Goal: Task Accomplishment & Management: Complete application form

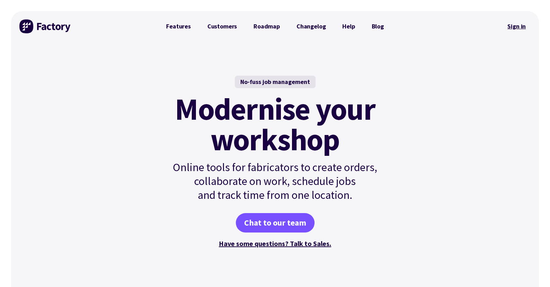
click at [510, 25] on link "Sign in" at bounding box center [517, 26] width 28 height 16
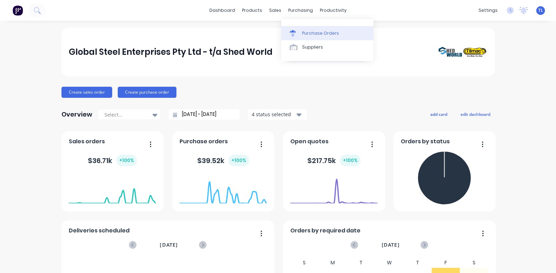
click at [312, 34] on div "Purchase Orders" at bounding box center [320, 33] width 37 height 6
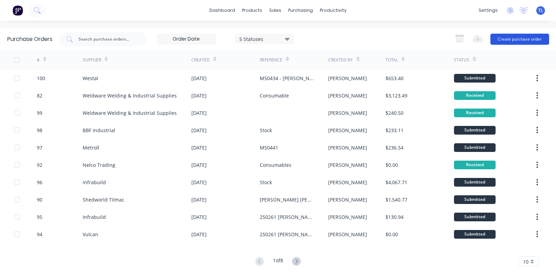
click at [500, 37] on button "Create purchase order" at bounding box center [519, 39] width 59 height 11
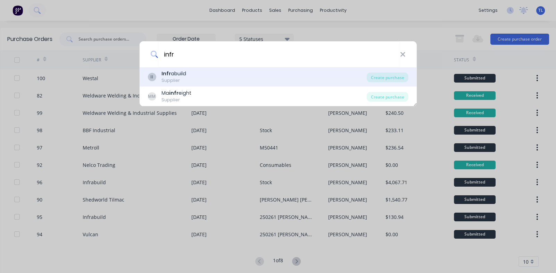
type input "infr"
click at [167, 73] on b "Infr" at bounding box center [165, 73] width 9 height 7
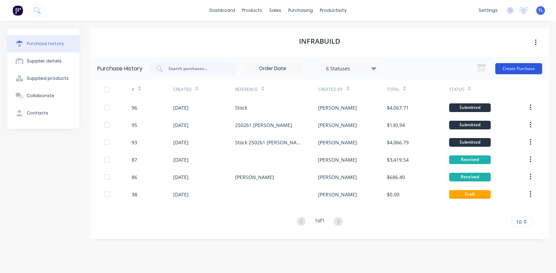
click at [512, 65] on button "Create Purchase" at bounding box center [518, 68] width 47 height 11
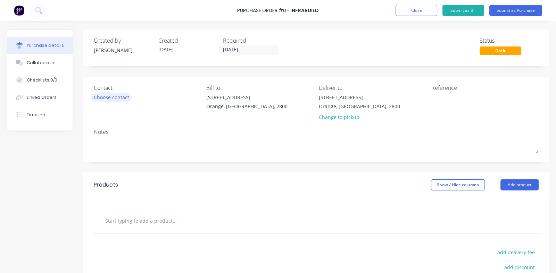
click at [106, 96] on div "Choose contact" at bounding box center [111, 97] width 35 height 7
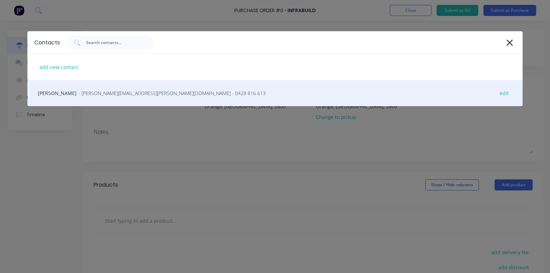
click at [102, 92] on span "- [PERSON_NAME][EMAIL_ADDRESS][PERSON_NAME][DOMAIN_NAME] - 0428 816 613" at bounding box center [171, 93] width 187 height 7
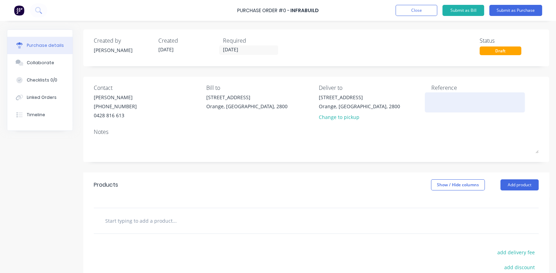
click at [441, 104] on textarea at bounding box center [474, 102] width 87 height 16
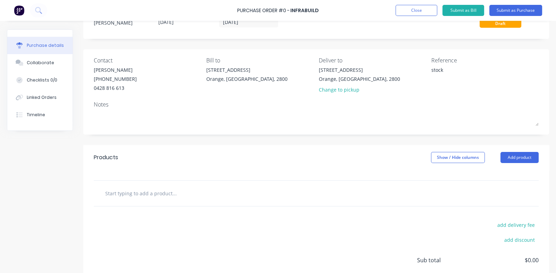
scroll to position [34, 0]
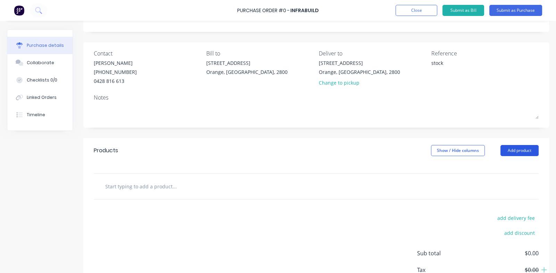
type textarea "stock"
type textarea "x"
type textarea "stock"
click at [507, 148] on button "Add product" at bounding box center [519, 150] width 38 height 11
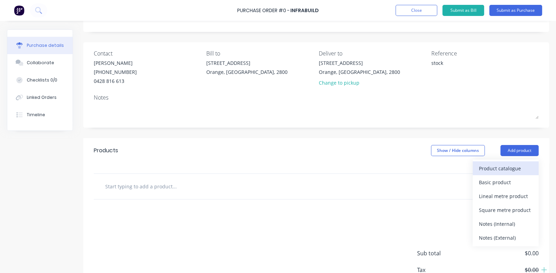
click at [487, 171] on div "Product catalogue" at bounding box center [505, 168] width 53 height 10
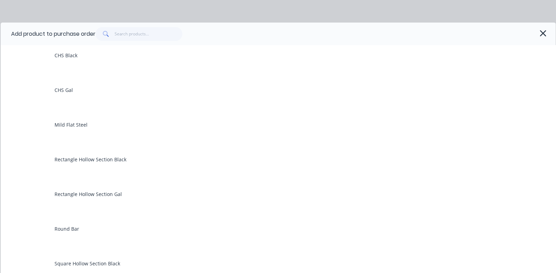
scroll to position [138, 0]
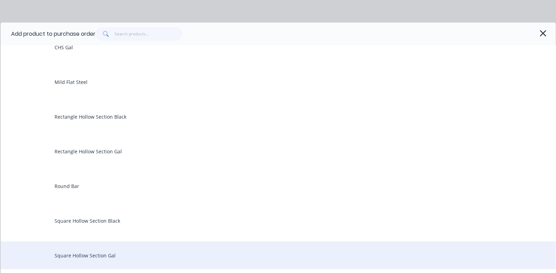
click at [80, 256] on div "Square Hollow Section Gal" at bounding box center [278, 256] width 555 height 28
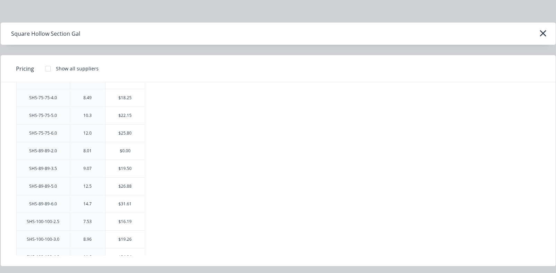
scroll to position [729, 0]
click at [125, 145] on div "$19.50" at bounding box center [124, 149] width 39 height 17
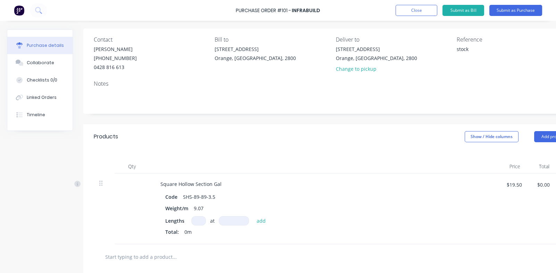
scroll to position [104, 0]
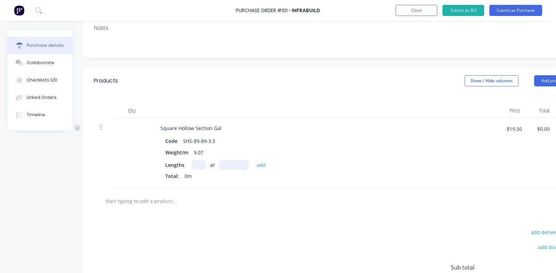
click at [202, 163] on input at bounding box center [198, 164] width 15 height 9
type textarea "x"
type input "8"
type textarea "x"
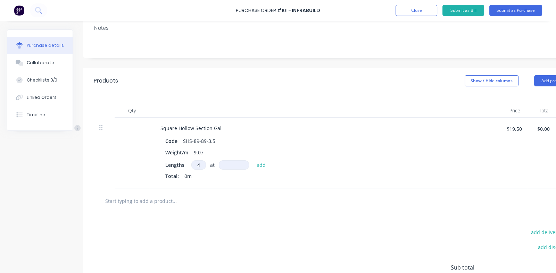
type input "4"
click at [233, 163] on input at bounding box center [234, 164] width 30 height 9
type textarea "x"
type input "8"
type textarea "x"
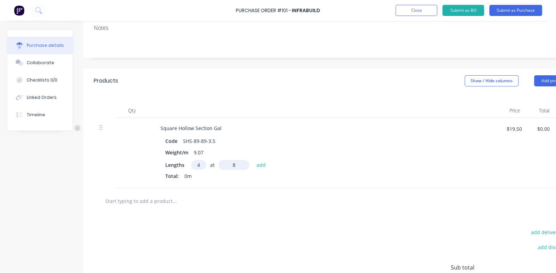
type input "80"
type textarea "x"
type input "800"
type textarea "x"
type input "8000"
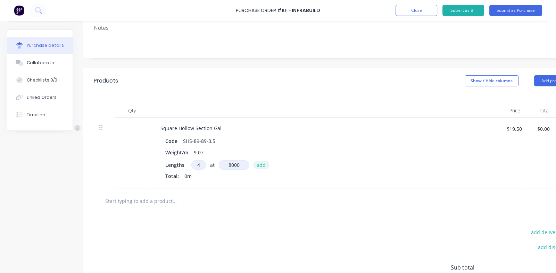
type textarea "x"
type input "8000mm"
click at [263, 164] on button "add" at bounding box center [261, 165] width 16 height 8
type textarea "x"
type input "$624.00"
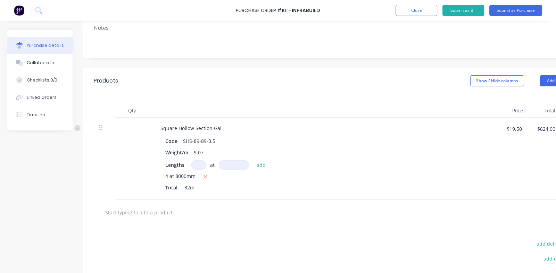
type textarea "x"
type input "4"
type textarea "x"
click at [545, 79] on button "Add product" at bounding box center [558, 80] width 38 height 11
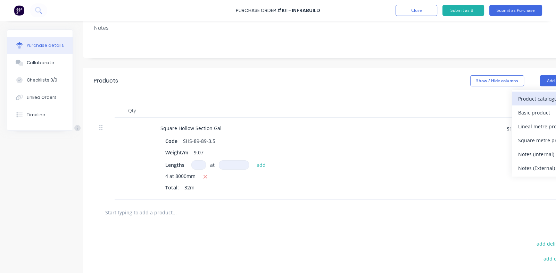
click at [529, 97] on div "Product catalogue" at bounding box center [544, 99] width 53 height 10
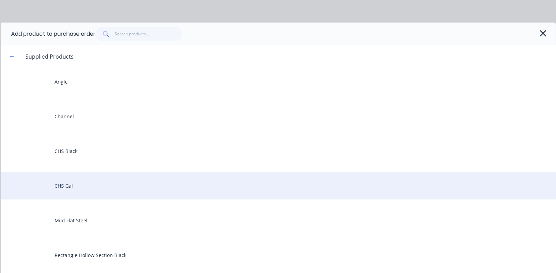
scroll to position [312, 0]
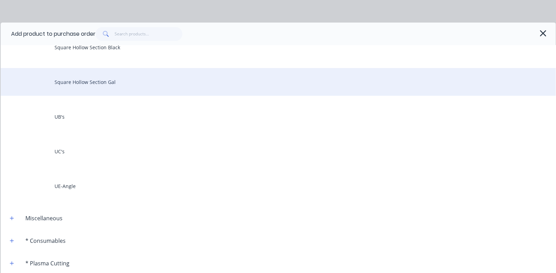
click at [88, 82] on div "Square Hollow Section Gal" at bounding box center [278, 82] width 555 height 28
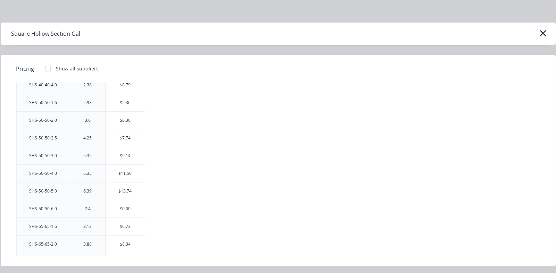
scroll to position [416, 0]
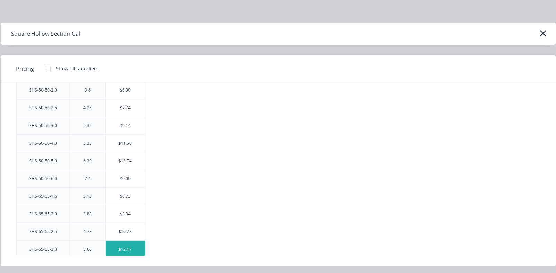
click at [123, 247] on div "$12.17" at bounding box center [124, 249] width 39 height 17
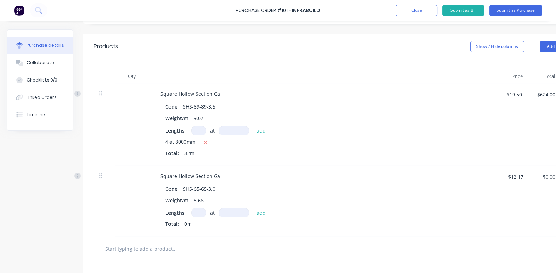
scroll to position [208, 0]
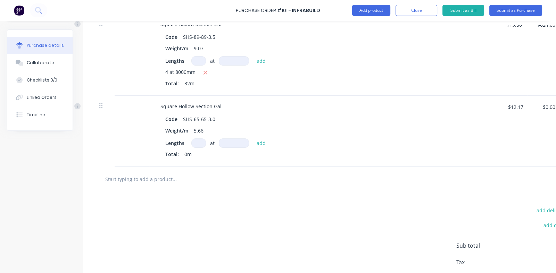
click at [195, 143] on input at bounding box center [198, 142] width 15 height 9
type textarea "x"
type input "2"
type textarea "x"
type input "2"
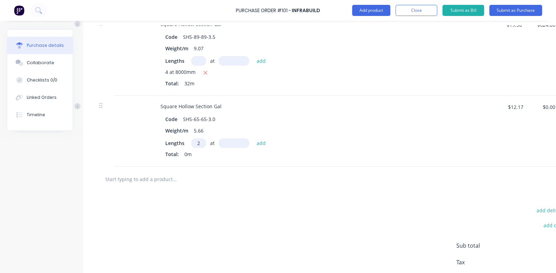
click at [227, 143] on input at bounding box center [234, 142] width 30 height 9
type textarea "x"
type input "8"
type textarea "x"
type input "80"
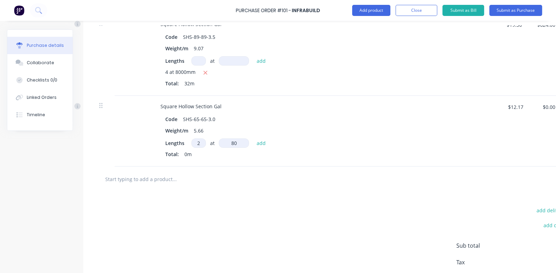
type textarea "x"
type input "800"
type textarea "x"
type input "8000"
type textarea "x"
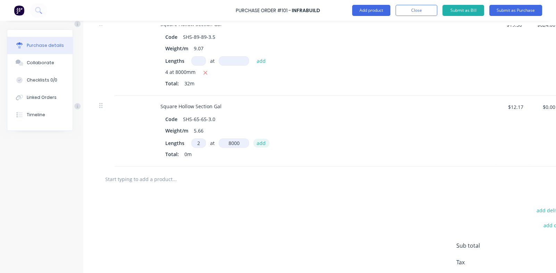
type input "8000mm"
click at [258, 145] on button "add" at bounding box center [261, 143] width 16 height 8
type textarea "x"
type input "$194.72"
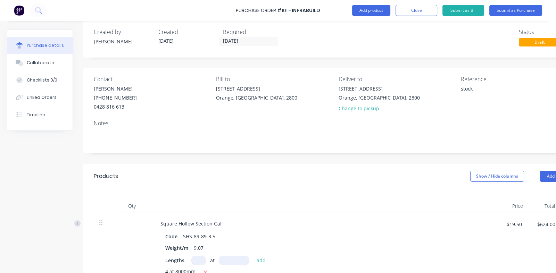
scroll to position [0, 0]
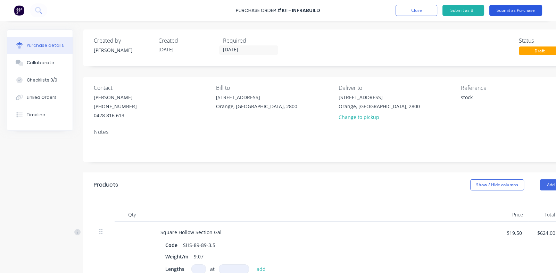
click at [519, 7] on button "Submit as Purchase" at bounding box center [515, 10] width 53 height 11
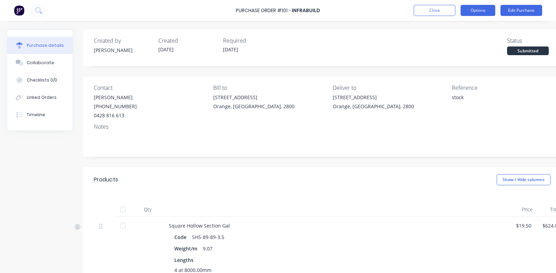
click at [469, 11] on button "Options" at bounding box center [477, 10] width 35 height 11
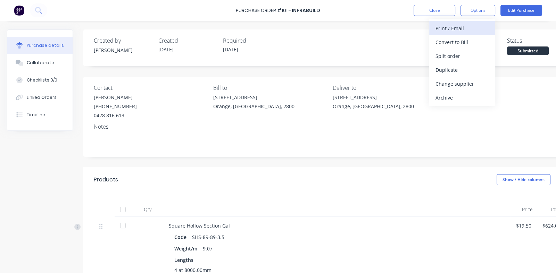
click at [449, 28] on div "Print / Email" at bounding box center [461, 28] width 53 height 10
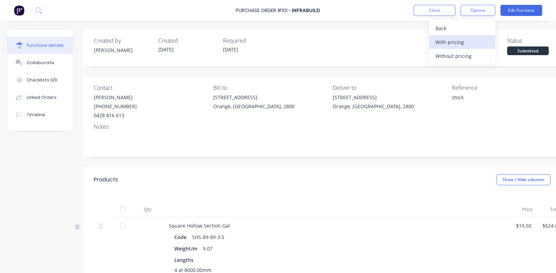
click at [444, 41] on div "With pricing" at bounding box center [461, 42] width 53 height 10
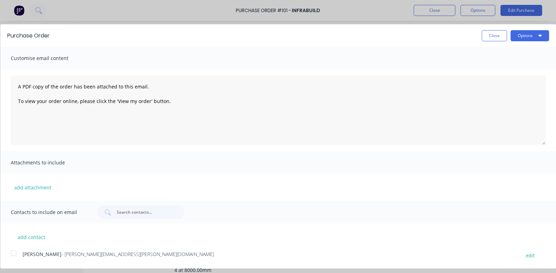
click at [12, 253] on div at bounding box center [14, 253] width 14 height 14
click at [523, 37] on button "Options" at bounding box center [529, 35] width 39 height 11
click at [494, 68] on div "Email" at bounding box center [515, 67] width 53 height 10
type textarea "x"
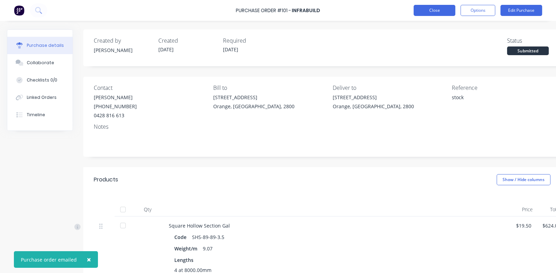
click at [425, 7] on button "Close" at bounding box center [434, 10] width 42 height 11
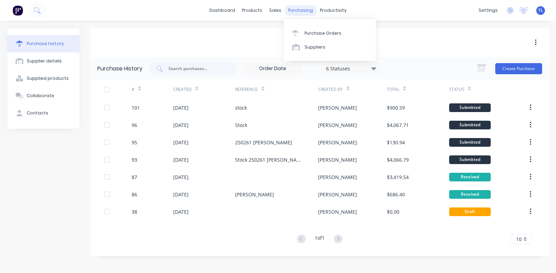
click at [298, 9] on div "purchasing" at bounding box center [301, 10] width 32 height 10
click at [314, 33] on div "Purchase Orders" at bounding box center [322, 33] width 37 height 6
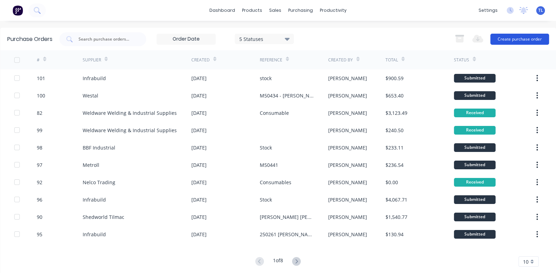
click at [501, 38] on button "Create purchase order" at bounding box center [519, 39] width 59 height 11
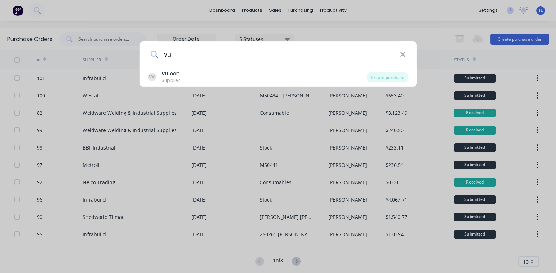
type input "vulcan"
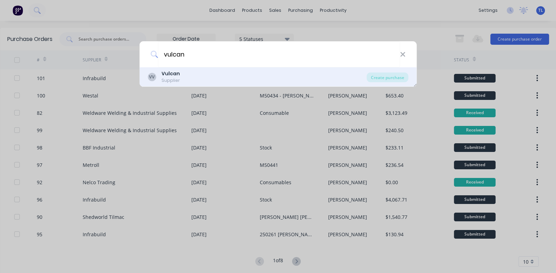
click at [169, 77] on div "Supplier" at bounding box center [170, 80] width 18 height 6
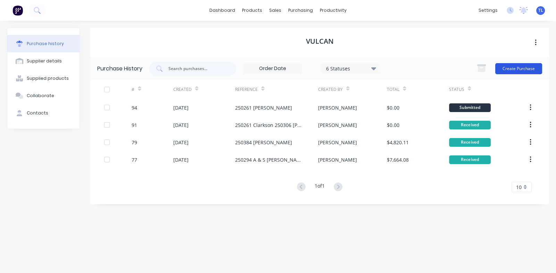
click at [518, 67] on button "Create Purchase" at bounding box center [518, 68] width 47 height 11
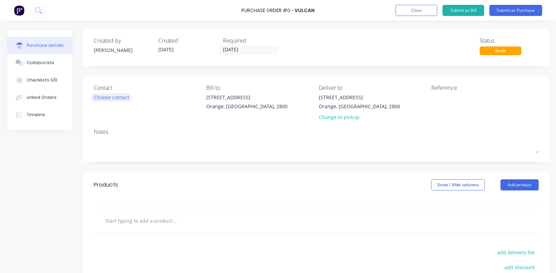
click at [125, 99] on div "Choose contact" at bounding box center [111, 97] width 35 height 7
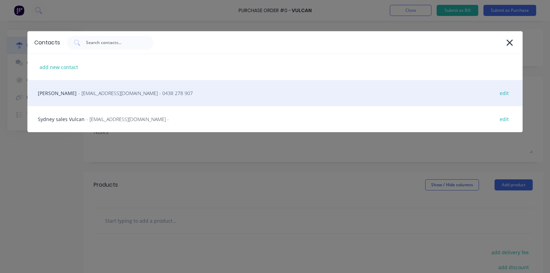
click at [95, 97] on div "[PERSON_NAME] - [EMAIL_ADDRESS][DOMAIN_NAME] - 0438 278 907 edit" at bounding box center [274, 93] width 495 height 26
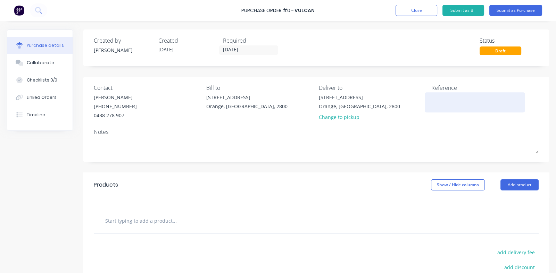
click at [441, 101] on textarea at bounding box center [474, 102] width 87 height 16
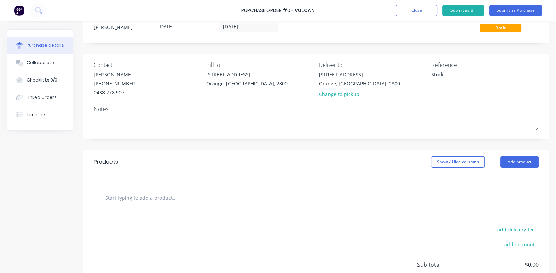
scroll to position [69, 0]
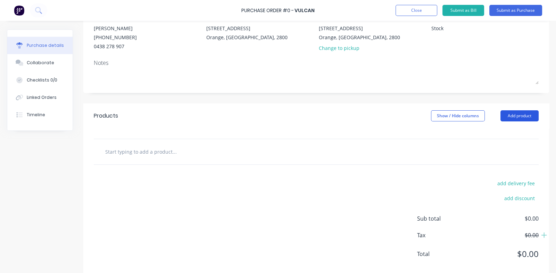
type textarea "Stock"
type textarea "x"
type textarea "Stock"
click at [508, 116] on button "Add product" at bounding box center [519, 115] width 38 height 11
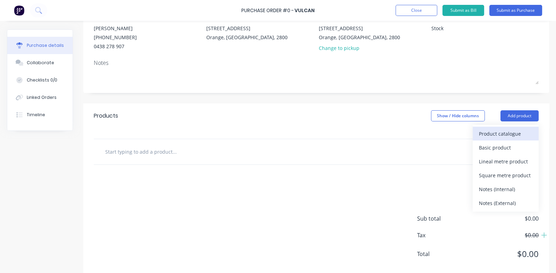
click at [479, 133] on div "Product catalogue" at bounding box center [505, 134] width 53 height 10
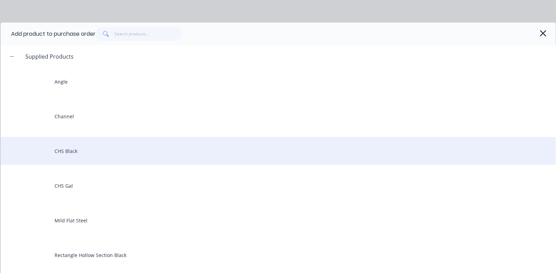
scroll to position [243, 0]
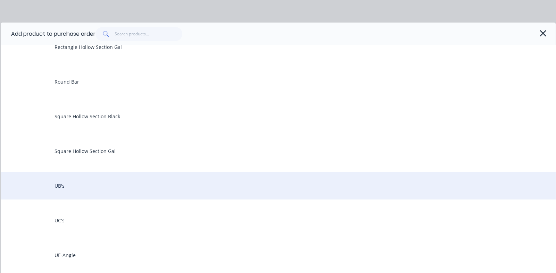
click at [76, 194] on div "UB's" at bounding box center [278, 186] width 555 height 28
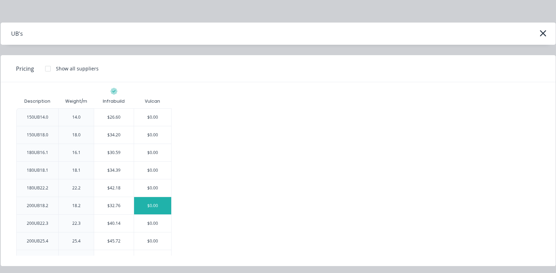
click at [147, 204] on div "$0.00" at bounding box center [152, 205] width 37 height 17
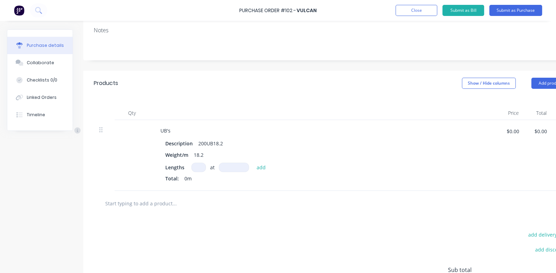
scroll to position [104, 0]
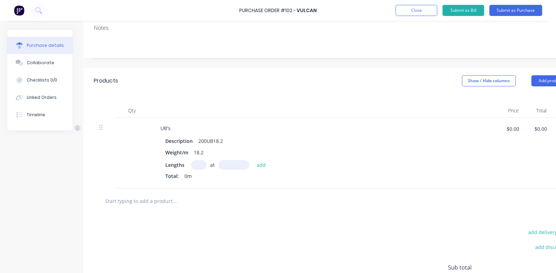
click at [198, 164] on input at bounding box center [198, 164] width 15 height 9
type textarea "x"
type input "2"
type textarea "x"
type input "2"
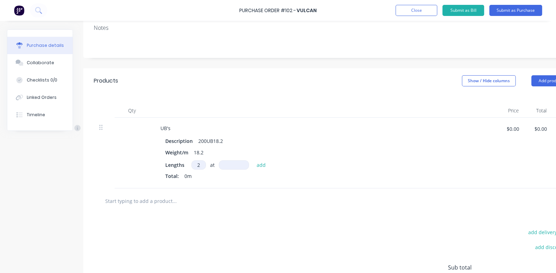
click at [239, 164] on input at bounding box center [234, 164] width 30 height 9
type textarea "x"
type input "1"
type textarea "x"
type input "10"
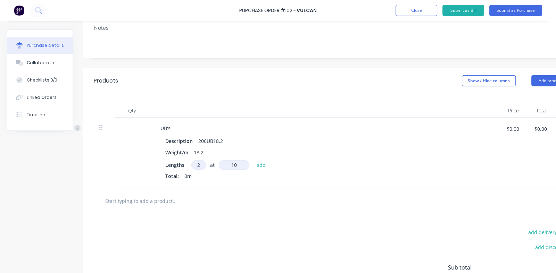
type textarea "x"
type input "105"
type textarea "x"
type input "1050"
type textarea "x"
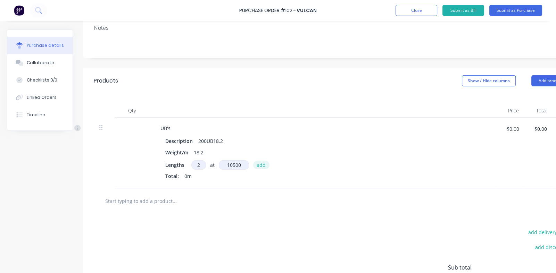
type input "10500"
type textarea "x"
type input "10500mm"
click at [260, 164] on button "add" at bounding box center [261, 165] width 16 height 8
type textarea "x"
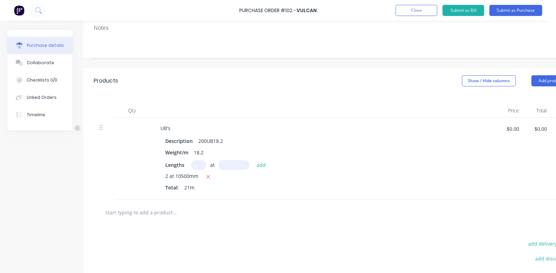
click at [526, 81] on div "Show / Hide columns" at bounding box center [496, 80] width 69 height 11
click at [535, 77] on button "Add product" at bounding box center [550, 80] width 38 height 11
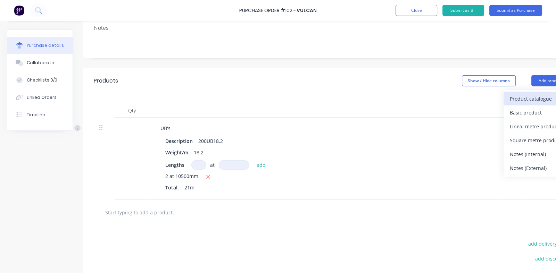
click at [525, 99] on div "Product catalogue" at bounding box center [535, 99] width 53 height 10
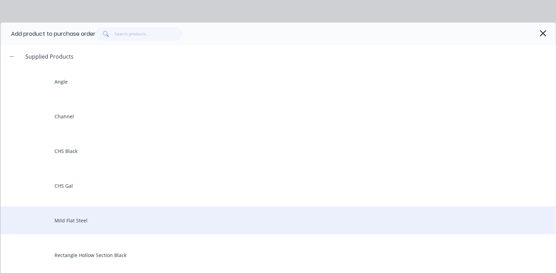
click at [90, 222] on div "Mild Flat Steel" at bounding box center [278, 220] width 555 height 28
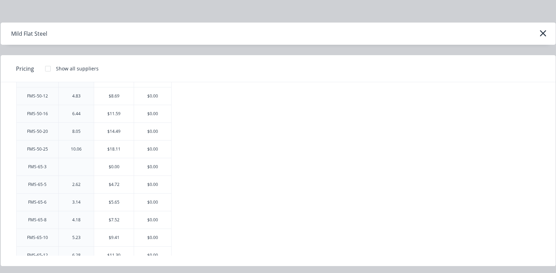
scroll to position [694, 0]
click at [153, 165] on div "$0.00" at bounding box center [152, 166] width 37 height 17
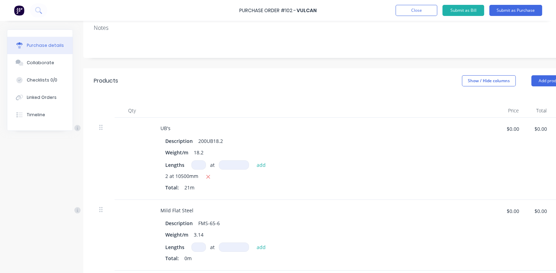
click at [198, 246] on input at bounding box center [198, 247] width 15 height 9
type textarea "x"
type input "1"
type textarea "x"
type input "10"
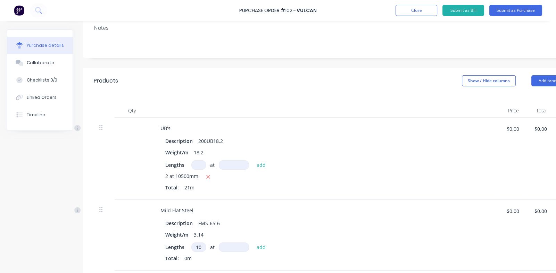
click at [240, 247] on input at bounding box center [234, 247] width 30 height 9
type textarea "x"
type input "6"
type textarea "x"
type input "60"
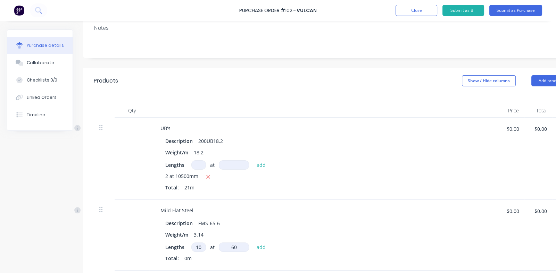
type textarea "x"
type input "600"
type textarea "x"
type input "6000"
type textarea "x"
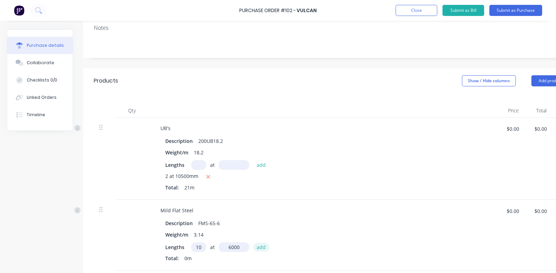
type input "6000mm"
click at [260, 245] on button "add" at bounding box center [261, 247] width 16 height 8
type textarea "x"
click at [536, 80] on button "Add product" at bounding box center [550, 80] width 38 height 11
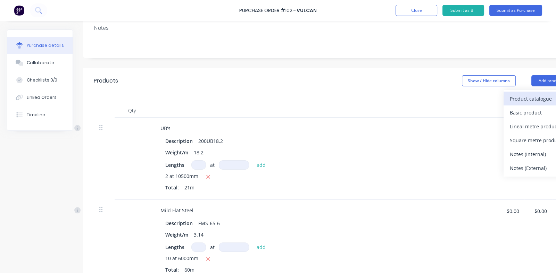
click at [526, 101] on div "Product catalogue" at bounding box center [535, 99] width 53 height 10
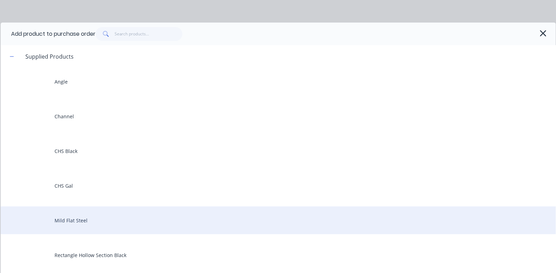
click at [79, 219] on div "Mild Flat Steel" at bounding box center [278, 220] width 555 height 28
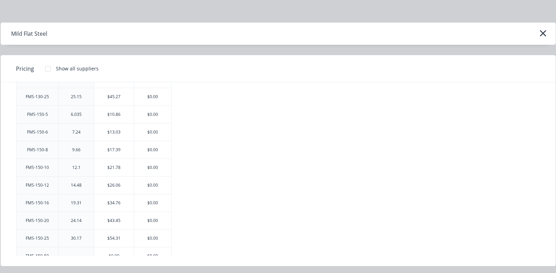
scroll to position [1631, 0]
click at [149, 233] on div "$0.00" at bounding box center [152, 238] width 37 height 17
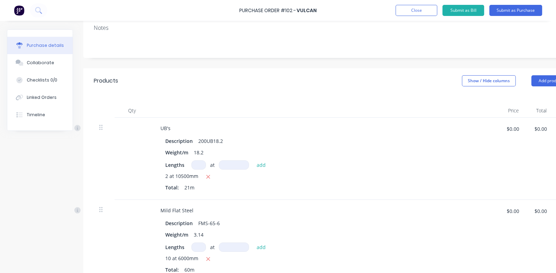
click at [193, 246] on input at bounding box center [198, 247] width 15 height 9
type textarea "x"
type input "2"
click at [230, 247] on input at bounding box center [234, 247] width 30 height 9
type textarea "x"
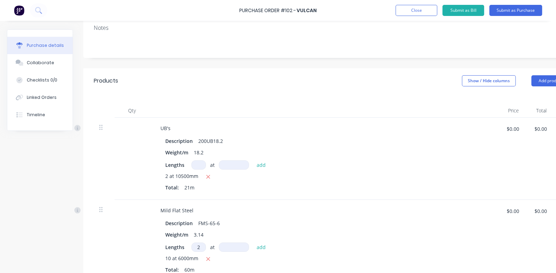
type input "6"
type textarea "x"
type input "60"
type textarea "x"
type input "600"
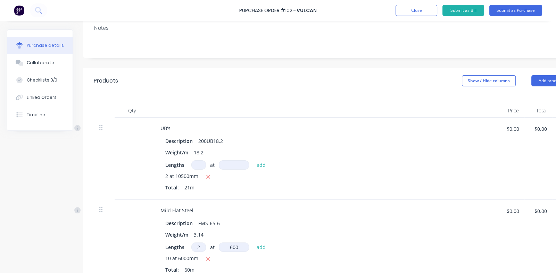
type textarea "x"
type input "6000"
type textarea "x"
type input "6000mm"
click at [260, 247] on button "add" at bounding box center [261, 247] width 16 height 8
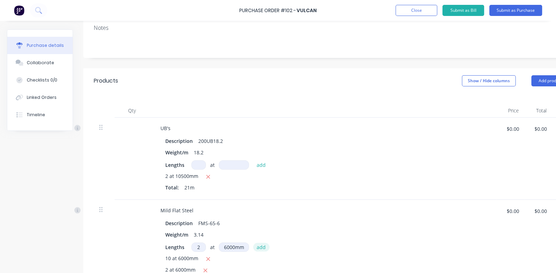
type textarea "x"
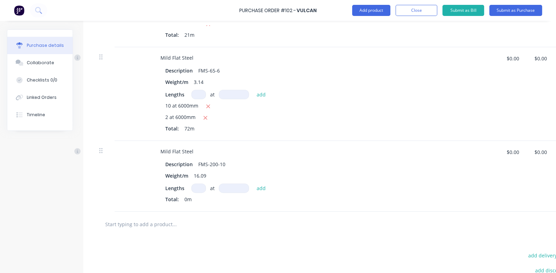
scroll to position [277, 0]
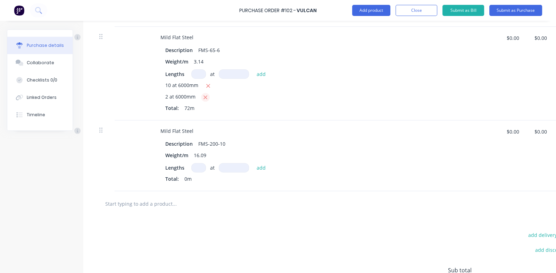
click at [205, 95] on icon "button" at bounding box center [205, 97] width 5 height 6
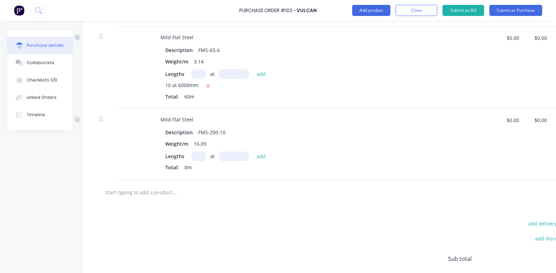
type textarea "x"
click at [197, 155] on input at bounding box center [198, 156] width 15 height 9
type input "2"
type textarea "x"
type input "2"
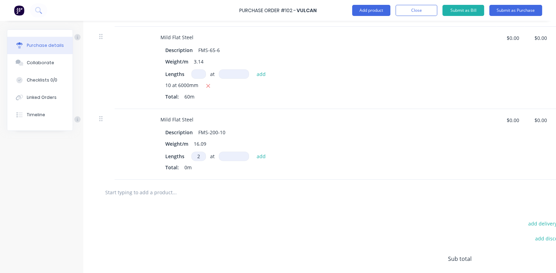
click at [232, 155] on input at bounding box center [234, 156] width 30 height 9
type textarea "x"
type input "6"
type textarea "x"
type input "60"
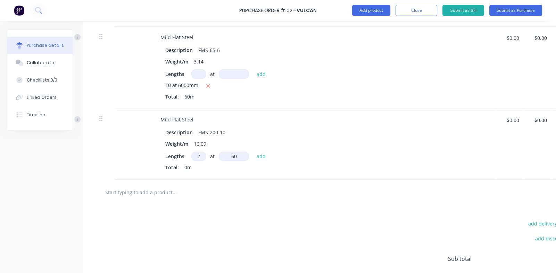
type textarea "x"
type input "600"
type textarea "x"
type input "6000"
type textarea "x"
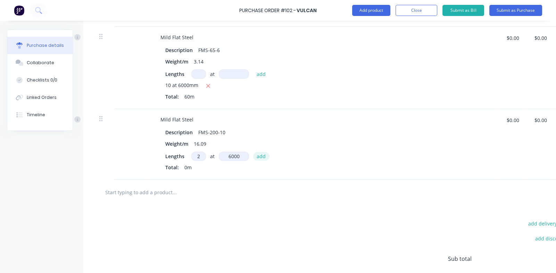
type input "6000mm"
click at [260, 155] on button "add" at bounding box center [261, 156] width 16 height 8
type textarea "x"
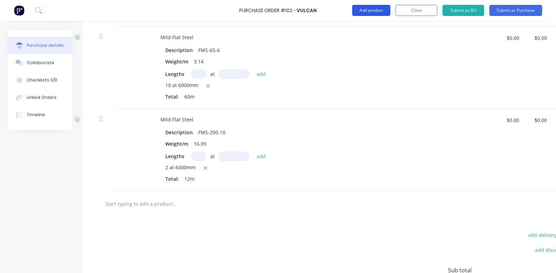
click at [362, 12] on button "Add product" at bounding box center [371, 10] width 38 height 11
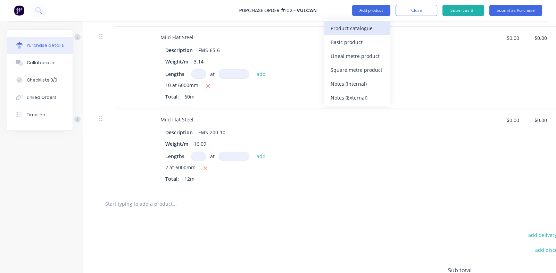
click at [341, 31] on div "Product catalogue" at bounding box center [356, 28] width 53 height 10
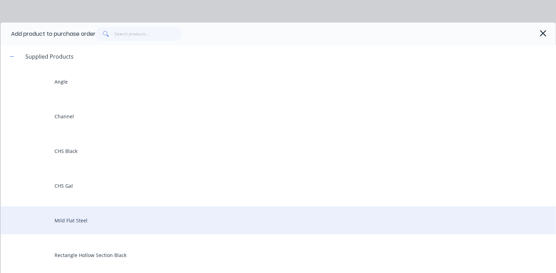
click at [67, 219] on div "Mild Flat Steel" at bounding box center [278, 220] width 555 height 28
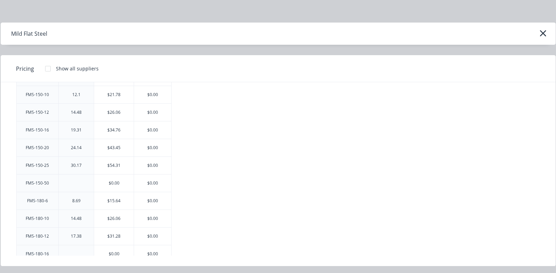
scroll to position [1666, 0]
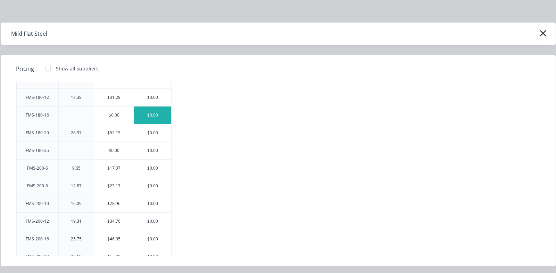
click at [152, 110] on div "$0.00" at bounding box center [152, 115] width 37 height 17
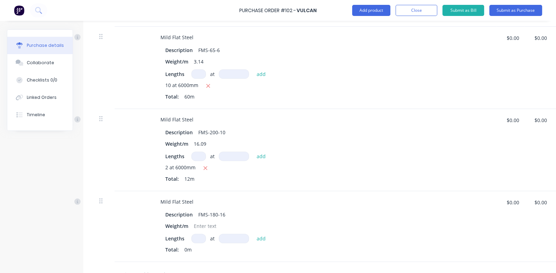
drag, startPoint x: 198, startPoint y: 238, endPoint x: 203, endPoint y: 252, distance: 14.4
click at [198, 238] on input at bounding box center [198, 238] width 15 height 9
type textarea "x"
type input "1"
type textarea "x"
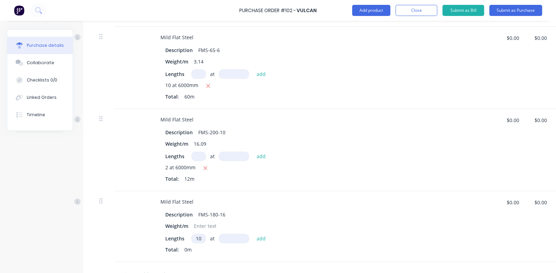
type input "10"
click at [239, 237] on input at bounding box center [234, 238] width 30 height 9
type textarea "x"
type input "6"
type textarea "x"
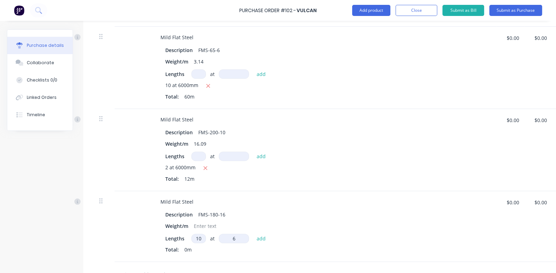
type input "60"
type textarea "x"
type input "600"
type textarea "x"
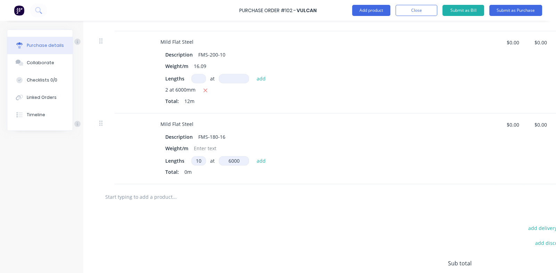
scroll to position [382, 0]
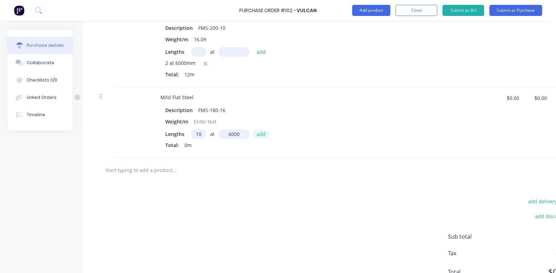
type input "6000"
type textarea "x"
type input "6000mm"
click at [263, 134] on button "add" at bounding box center [261, 134] width 16 height 8
type textarea "x"
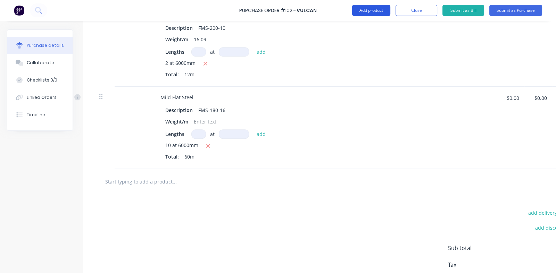
click at [364, 11] on button "Add product" at bounding box center [371, 10] width 38 height 11
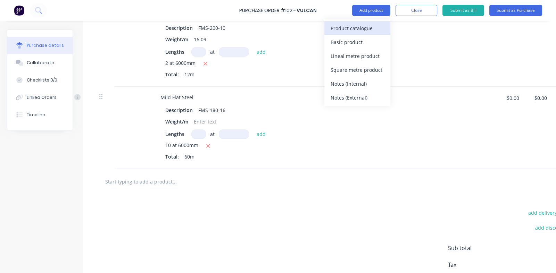
click at [352, 29] on div "Product catalogue" at bounding box center [356, 28] width 53 height 10
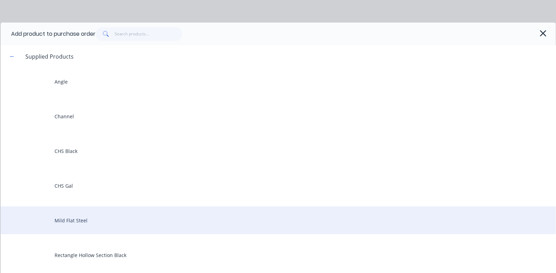
click at [69, 221] on div "Mild Flat Steel" at bounding box center [278, 220] width 555 height 28
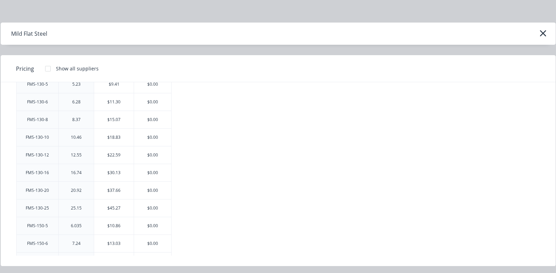
scroll to position [1492, 0]
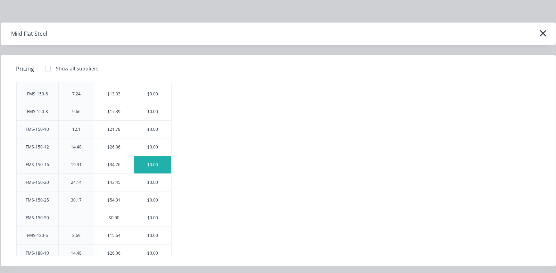
click at [160, 160] on div "$0.00" at bounding box center [152, 164] width 37 height 17
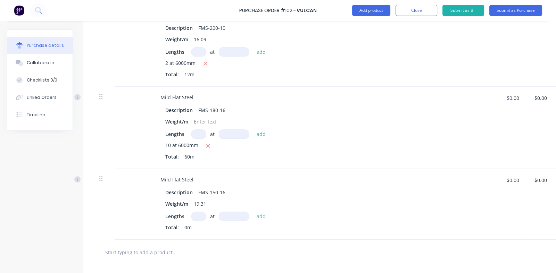
click at [197, 217] on input at bounding box center [198, 216] width 15 height 9
type textarea "x"
type input "2"
type textarea "x"
type input "2"
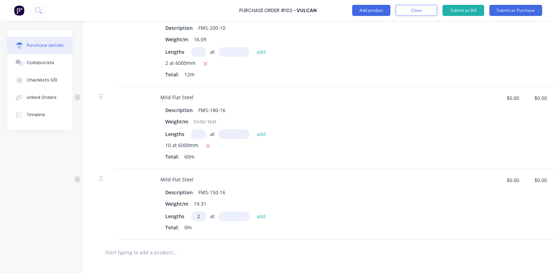
click at [228, 218] on input at bounding box center [234, 216] width 30 height 9
type textarea "x"
type input "6"
type textarea "x"
type input "60"
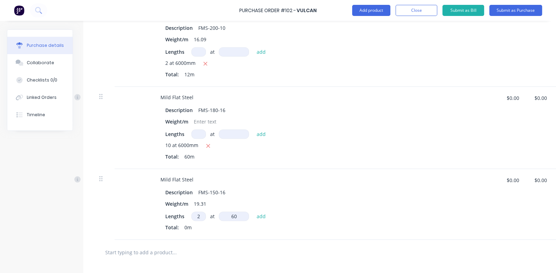
type textarea "x"
type input "600"
type textarea "x"
type input "6000"
type textarea "x"
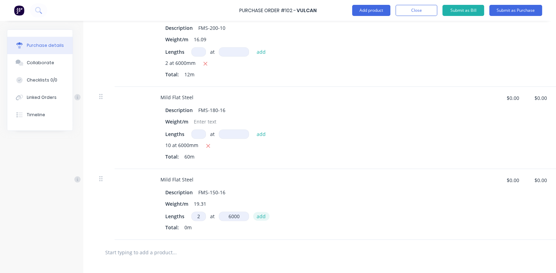
type input "6000mm"
click at [263, 216] on button "add" at bounding box center [261, 216] width 16 height 8
type textarea "x"
click at [367, 9] on button "Add product" at bounding box center [371, 10] width 38 height 11
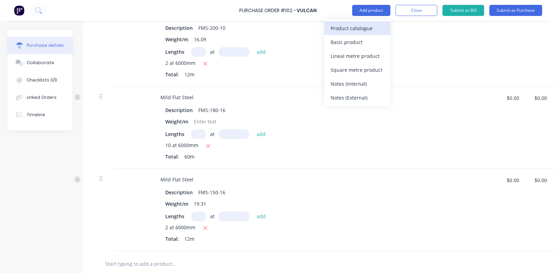
click at [341, 27] on div "Product catalogue" at bounding box center [356, 28] width 53 height 10
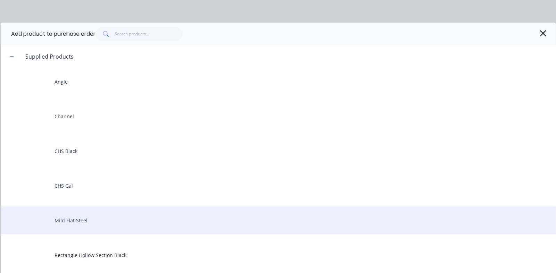
click at [67, 219] on div "Mild Flat Steel" at bounding box center [278, 220] width 555 height 28
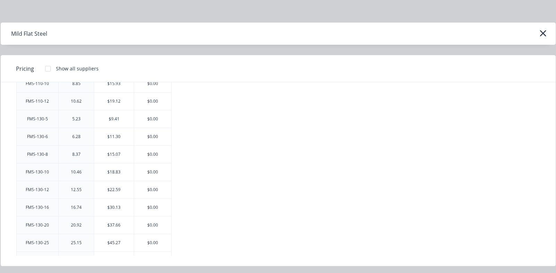
scroll to position [1423, 0]
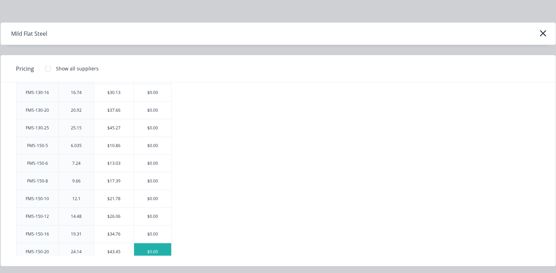
click at [152, 247] on div "$0.00" at bounding box center [152, 251] width 37 height 17
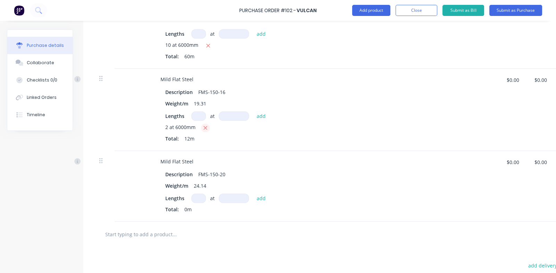
scroll to position [555, 0]
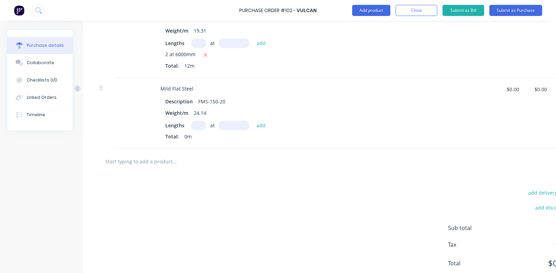
click at [197, 123] on input at bounding box center [198, 125] width 15 height 9
type textarea "x"
type input "1"
type textarea "x"
type input "1"
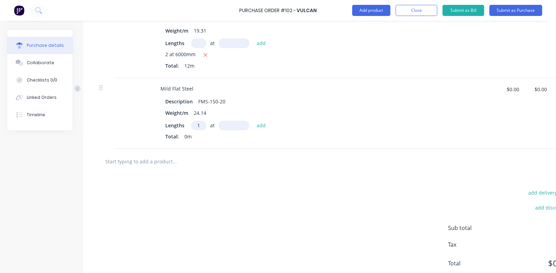
click at [230, 123] on input at bounding box center [234, 125] width 30 height 9
type textarea "x"
type input "6"
type textarea "x"
type input "60"
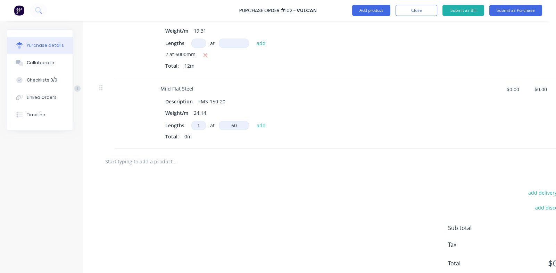
type textarea "x"
type input "600"
type textarea "x"
type input "6000"
type textarea "x"
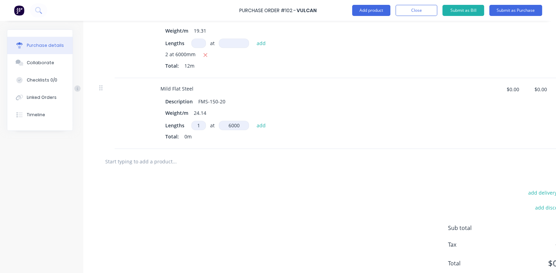
type input "6000mm"
click at [311, 122] on div "Lengths 1 1 at 6000mm 6000 add" at bounding box center [322, 125] width 315 height 9
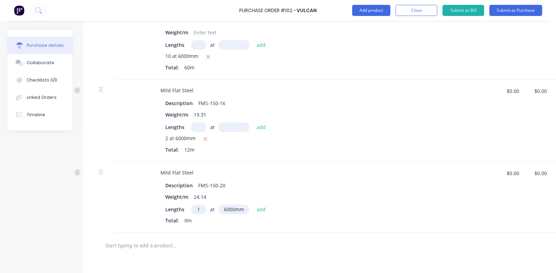
scroll to position [451, 0]
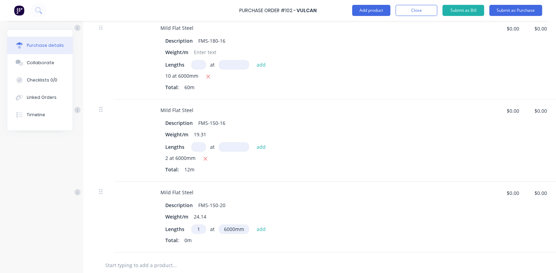
drag, startPoint x: 260, startPoint y: 228, endPoint x: 272, endPoint y: 217, distance: 16.2
click at [260, 228] on button "add" at bounding box center [261, 229] width 16 height 8
type textarea "x"
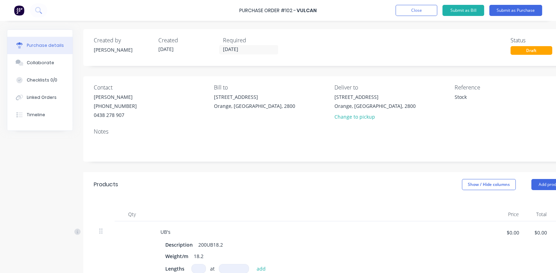
scroll to position [0, 0]
click at [503, 9] on button "Submit as Purchase" at bounding box center [515, 10] width 53 height 11
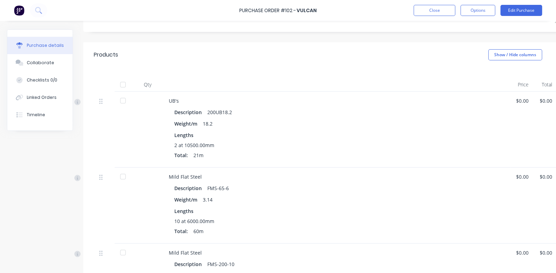
scroll to position [173, 0]
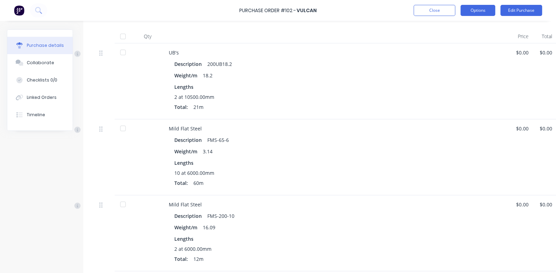
click at [476, 9] on button "Options" at bounding box center [477, 10] width 35 height 11
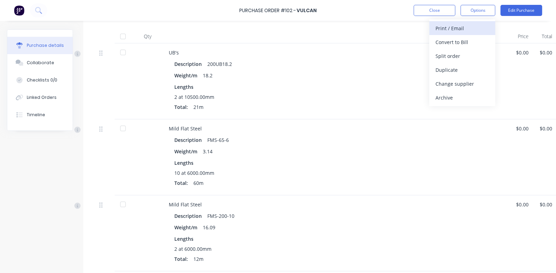
click at [434, 28] on button "Print / Email" at bounding box center [462, 28] width 66 height 14
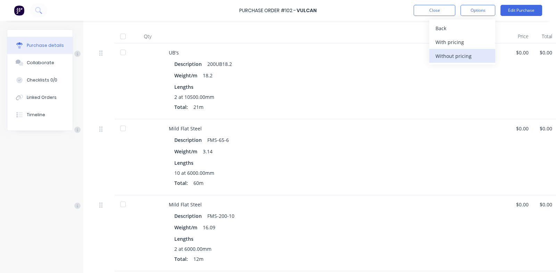
click at [444, 56] on div "Without pricing" at bounding box center [461, 56] width 53 height 10
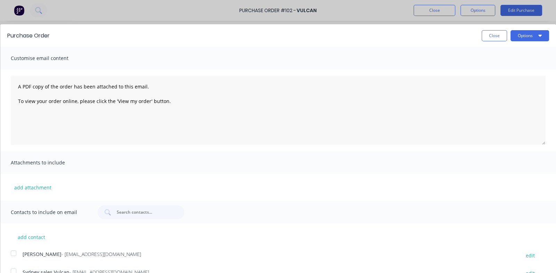
click at [14, 253] on div at bounding box center [14, 253] width 14 height 14
click at [521, 35] on button "Options" at bounding box center [529, 35] width 39 height 11
click at [493, 68] on div "Email" at bounding box center [515, 67] width 53 height 10
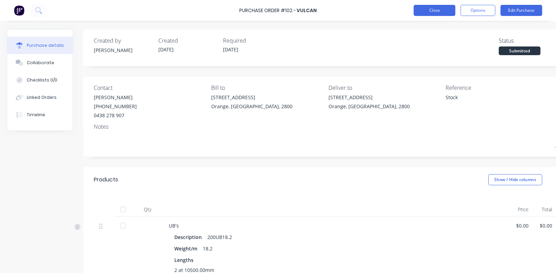
click at [431, 7] on button "Close" at bounding box center [434, 10] width 42 height 11
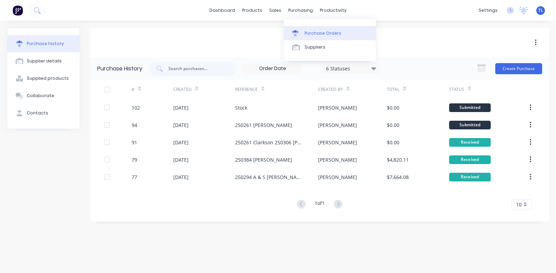
click at [310, 37] on link "Purchase Orders" at bounding box center [330, 33] width 92 height 14
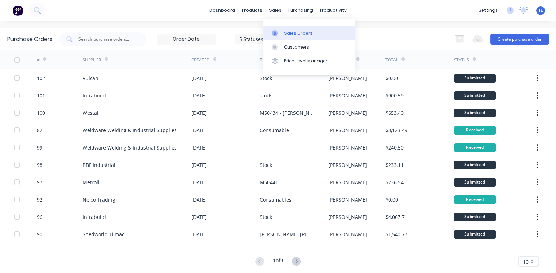
click at [288, 33] on div "Sales Orders" at bounding box center [298, 33] width 28 height 6
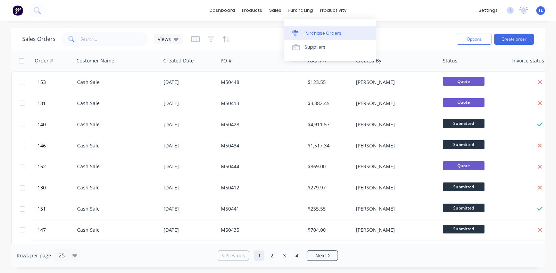
click at [310, 32] on div "Purchase Orders" at bounding box center [322, 33] width 37 height 6
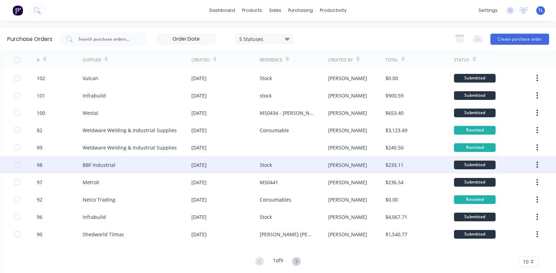
click at [206, 167] on div "[DATE]" at bounding box center [198, 164] width 15 height 7
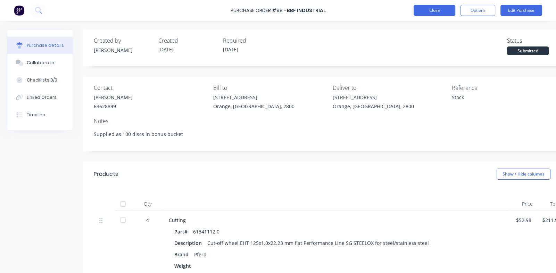
click at [431, 11] on button "Close" at bounding box center [434, 10] width 42 height 11
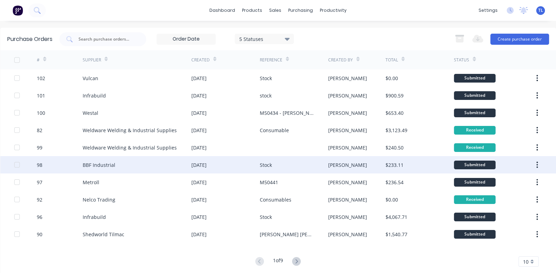
click at [465, 164] on div "Submitted" at bounding box center [475, 165] width 42 height 9
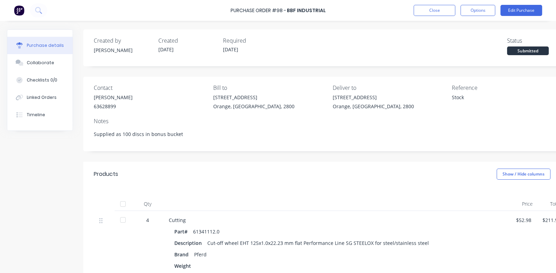
scroll to position [69, 0]
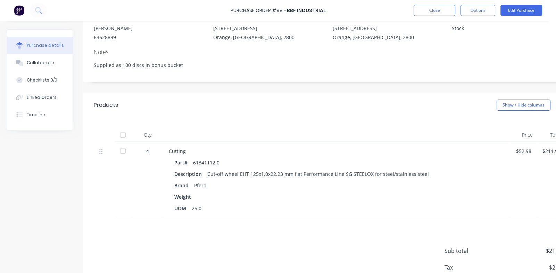
click at [124, 134] on div at bounding box center [123, 135] width 14 height 14
click at [430, 12] on button "Close" at bounding box center [434, 10] width 42 height 11
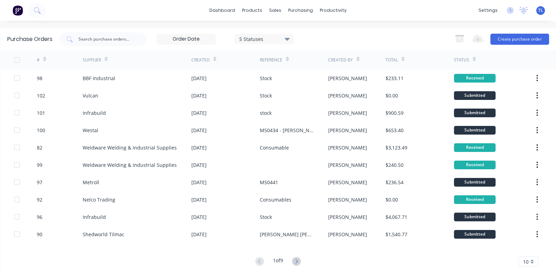
click at [472, 60] on icon at bounding box center [473, 60] width 3 height 2
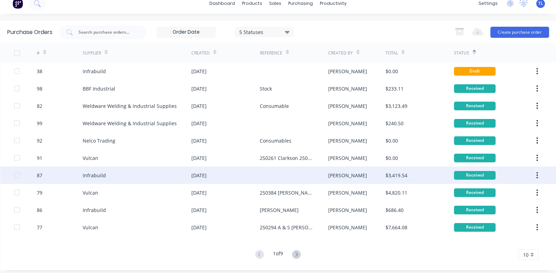
scroll to position [11, 0]
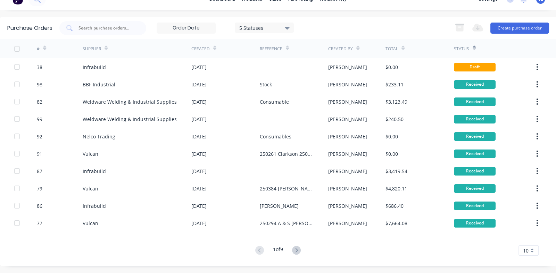
click at [527, 252] on div "10" at bounding box center [528, 250] width 20 height 10
click at [522, 239] on div "35" at bounding box center [527, 240] width 19 height 12
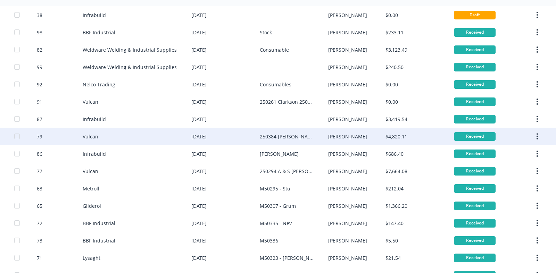
scroll to position [0, 0]
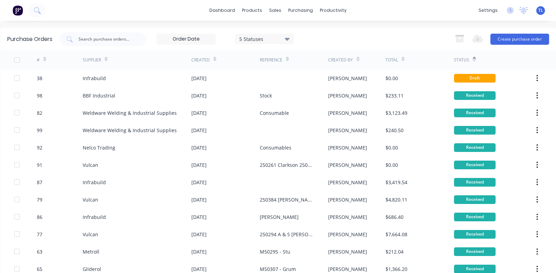
click at [472, 60] on icon at bounding box center [473, 60] width 3 height 2
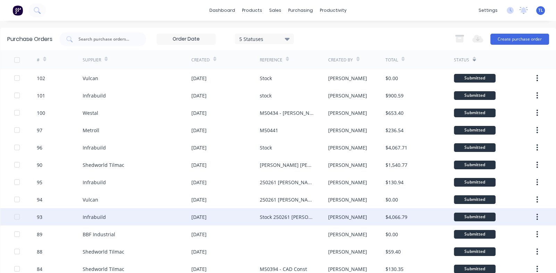
click at [275, 216] on div "Stock 250261 [PERSON_NAME]" at bounding box center [287, 216] width 54 height 7
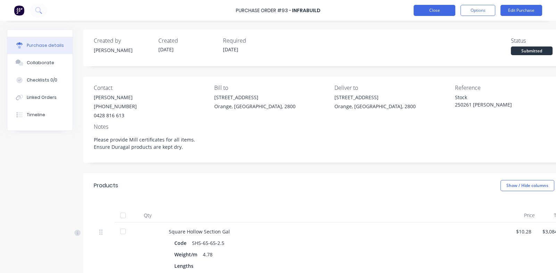
click at [426, 11] on button "Close" at bounding box center [434, 10] width 42 height 11
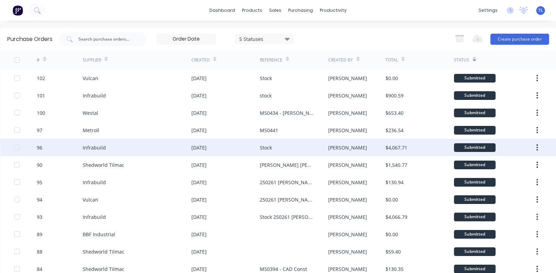
click at [141, 148] on div "Infrabuild" at bounding box center [137, 147] width 109 height 17
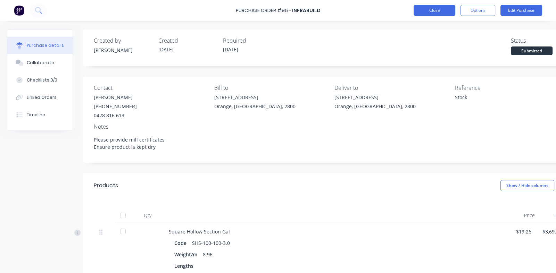
click at [429, 15] on button "Close" at bounding box center [434, 10] width 42 height 11
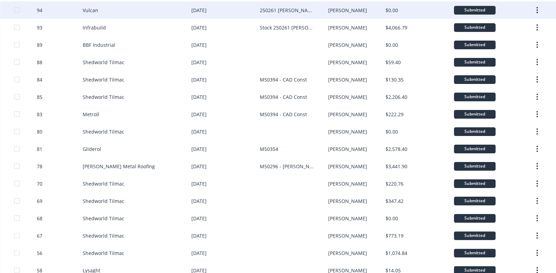
scroll to position [208, 0]
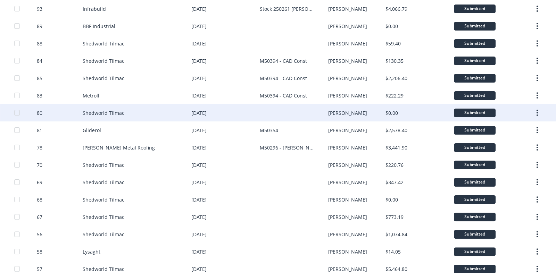
click at [534, 111] on button "button" at bounding box center [537, 113] width 16 height 12
click at [127, 113] on div "Shedworld Tilmac" at bounding box center [137, 112] width 109 height 17
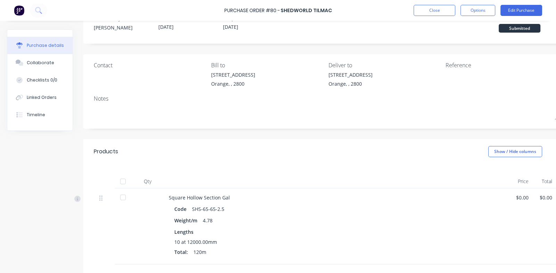
scroll to position [34, 0]
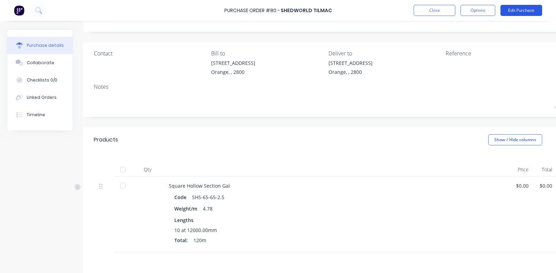
click at [515, 8] on button "Edit Purchase" at bounding box center [521, 10] width 42 height 11
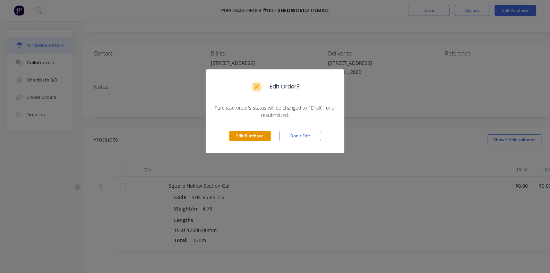
click at [247, 135] on button "Edit Purchase" at bounding box center [250, 136] width 42 height 10
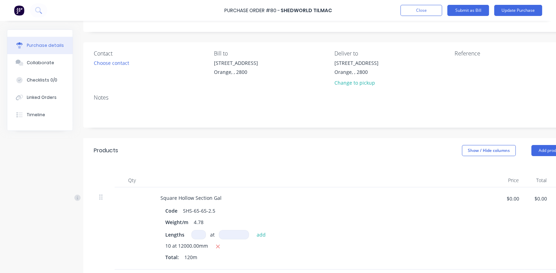
click at [218, 246] on icon "button" at bounding box center [218, 247] width 4 height 4
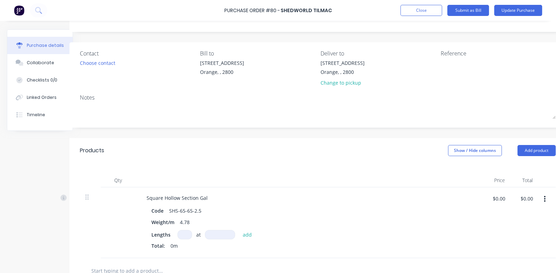
scroll to position [34, 29]
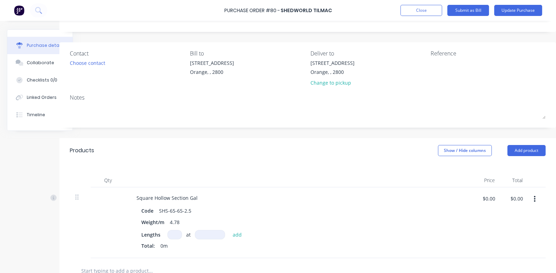
click at [526, 198] on button "button" at bounding box center [534, 199] width 16 height 12
click at [489, 260] on button "Delete" at bounding box center [512, 259] width 59 height 14
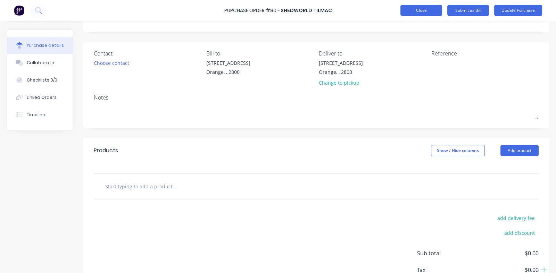
click at [418, 8] on button "Close" at bounding box center [421, 10] width 42 height 11
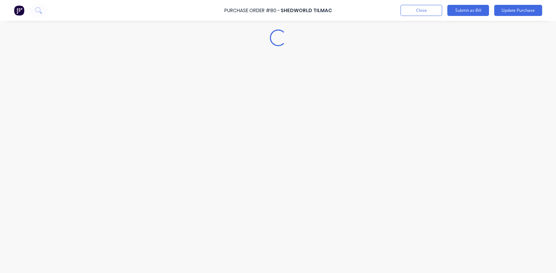
scroll to position [0, 0]
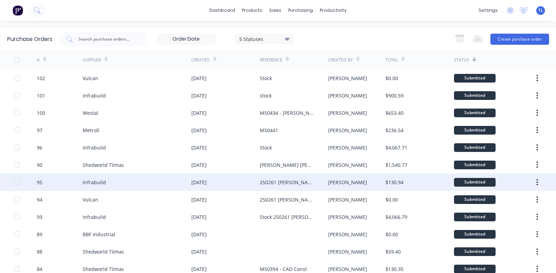
click at [265, 181] on div "250261 [PERSON_NAME]" at bounding box center [287, 182] width 54 height 7
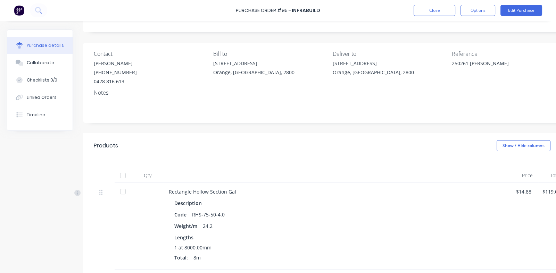
scroll to position [69, 0]
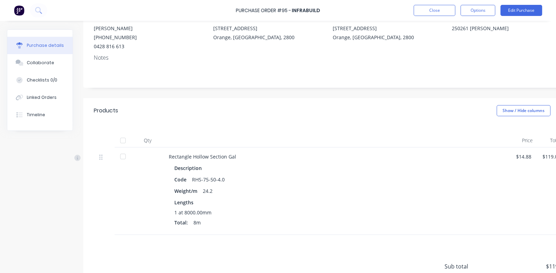
click at [123, 141] on div at bounding box center [123, 141] width 14 height 14
click at [434, 9] on button "Close" at bounding box center [434, 10] width 42 height 11
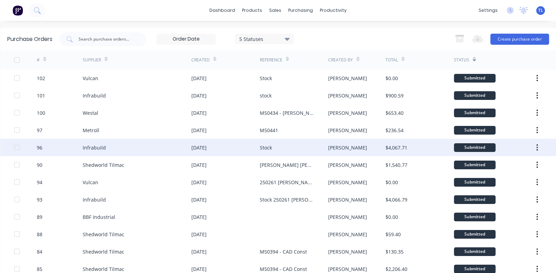
click at [260, 146] on div "Stock" at bounding box center [266, 147] width 12 height 7
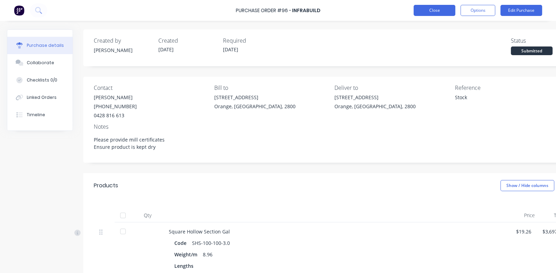
click at [430, 12] on button "Close" at bounding box center [434, 10] width 42 height 11
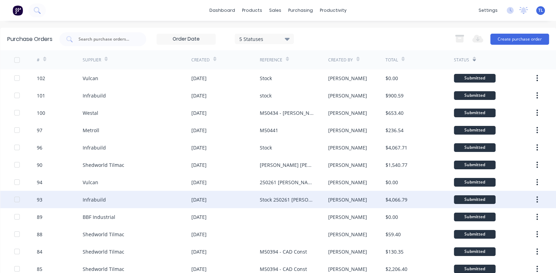
click at [247, 201] on div "[DATE]" at bounding box center [225, 199] width 68 height 17
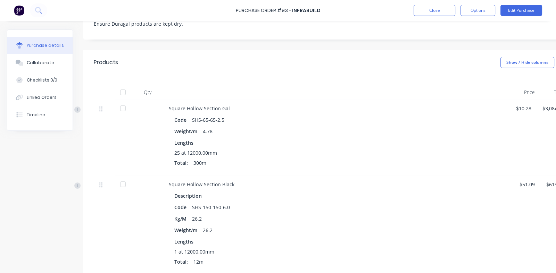
scroll to position [138, 0]
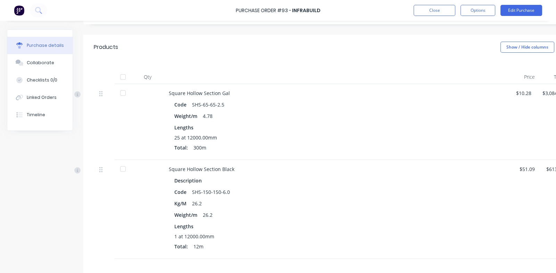
click at [122, 93] on div at bounding box center [123, 93] width 14 height 14
click at [429, 6] on button "Close" at bounding box center [434, 10] width 42 height 11
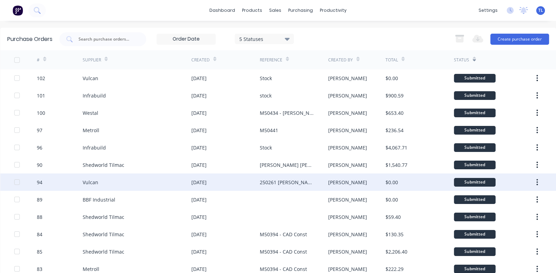
click at [250, 184] on div "[DATE]" at bounding box center [225, 182] width 68 height 17
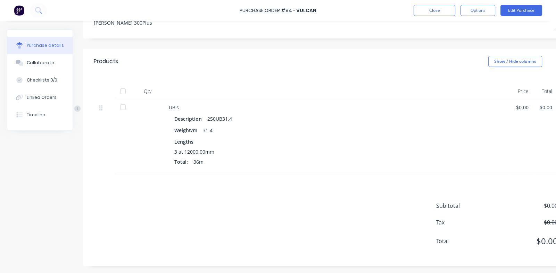
scroll to position [60, 0]
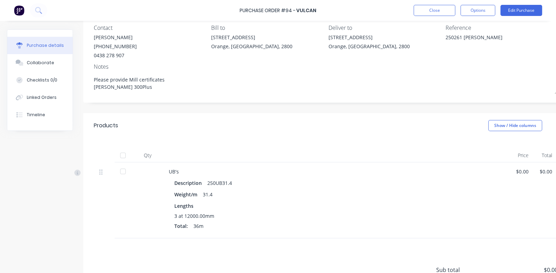
click at [124, 172] on div at bounding box center [123, 171] width 14 height 14
type textarea "x"
click at [436, 11] on button "Close" at bounding box center [434, 10] width 42 height 11
